Goal: Transaction & Acquisition: Purchase product/service

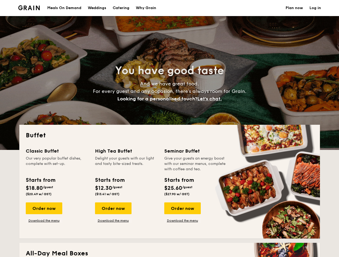
select select
click at [169, 129] on div "Buffet Classic Buffet Our very popular buffet dishes, complete with set-up. Sta…" at bounding box center [169, 182] width 300 height 114
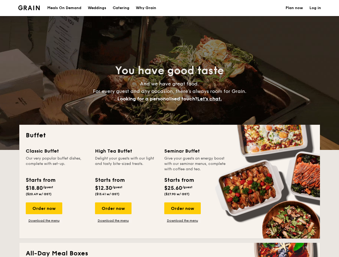
click at [315, 8] on link "Log in" at bounding box center [315, 8] width 12 height 16
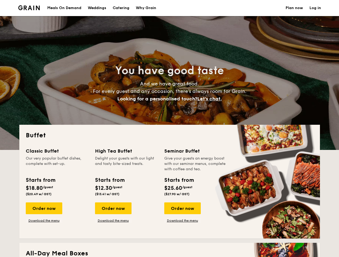
click at [211, 99] on span "Let's chat." at bounding box center [209, 99] width 24 height 6
click at [44, 209] on div "Order now" at bounding box center [44, 209] width 36 height 12
click at [113, 209] on div "Order now" at bounding box center [113, 209] width 36 height 12
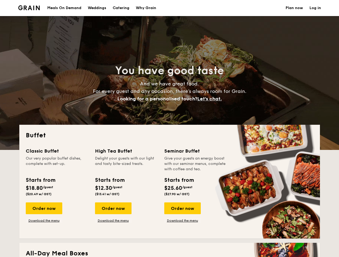
click at [182, 209] on div "Order now" at bounding box center [182, 209] width 36 height 12
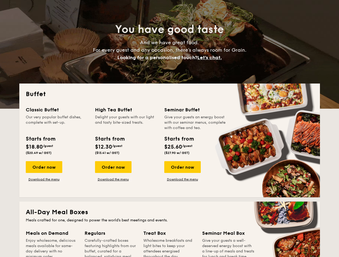
scroll to position [920, 0]
